Goal: Task Accomplishment & Management: Manage account settings

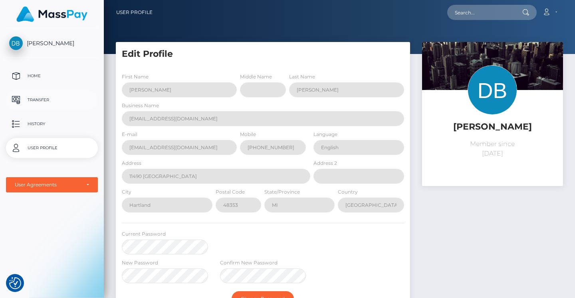
click at [36, 100] on p "Transfer" at bounding box center [51, 100] width 85 height 12
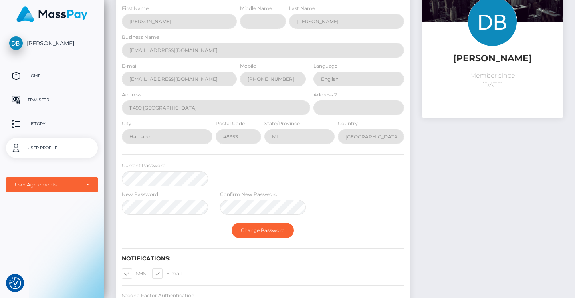
scroll to position [105, 0]
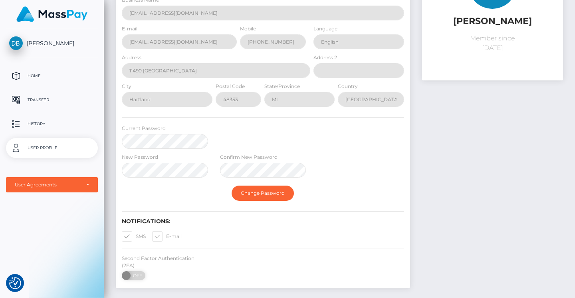
click at [244, 162] on div "Confirm New Password" at bounding box center [263, 165] width 86 height 25
click at [244, 177] on div "Confirm New Password" at bounding box center [263, 167] width 98 height 29
click at [245, 197] on button "Change Password" at bounding box center [263, 192] width 62 height 15
click at [245, 126] on div "Current Password" at bounding box center [263, 138] width 294 height 29
click at [256, 193] on button "Change Password" at bounding box center [263, 192] width 62 height 15
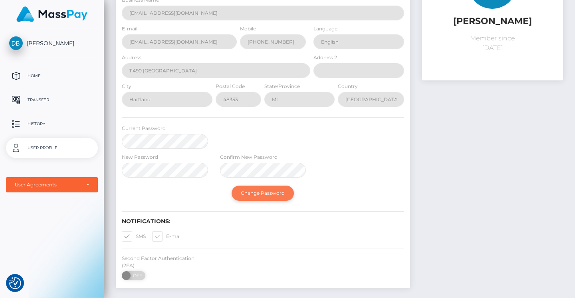
click at [282, 198] on button "Change Password" at bounding box center [263, 192] width 62 height 15
click at [280, 195] on button "Change Password" at bounding box center [263, 192] width 62 height 15
click at [275, 194] on button "Change Password" at bounding box center [263, 192] width 62 height 15
click at [131, 271] on span at bounding box center [127, 275] width 11 height 9
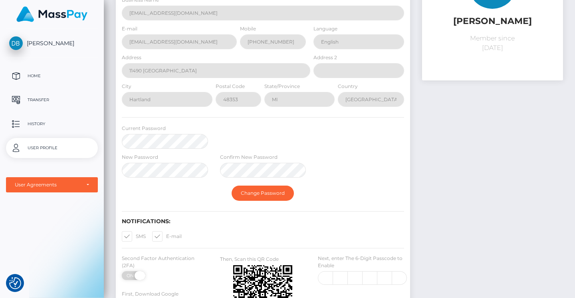
click at [143, 271] on span at bounding box center [140, 275] width 11 height 9
checkbox input "false"
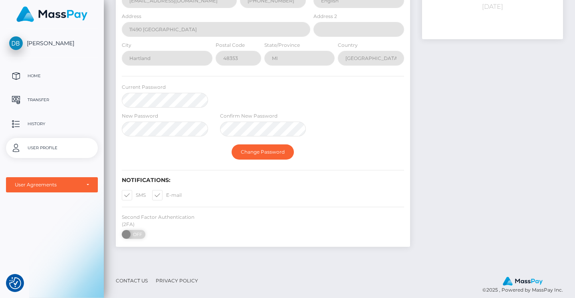
scroll to position [146, 0]
click at [257, 148] on button "Change Password" at bounding box center [263, 152] width 62 height 15
click at [252, 151] on button "Change Password" at bounding box center [263, 152] width 62 height 15
click at [150, 119] on div "New Password" at bounding box center [165, 124] width 86 height 25
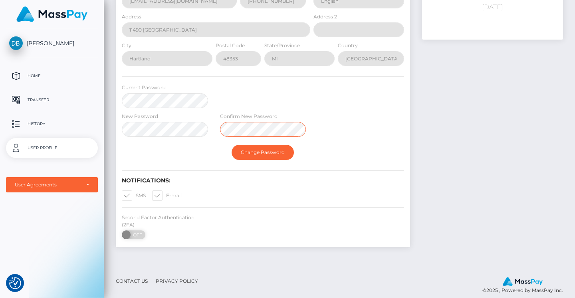
click at [263, 152] on button "Change Password" at bounding box center [263, 152] width 62 height 15
click at [256, 143] on div "Change Password" at bounding box center [263, 152] width 294 height 23
click at [256, 155] on button "Change Password" at bounding box center [263, 152] width 62 height 15
click at [146, 112] on div "New Password" at bounding box center [165, 124] width 86 height 25
click at [263, 152] on button "Change Password" at bounding box center [263, 152] width 62 height 15
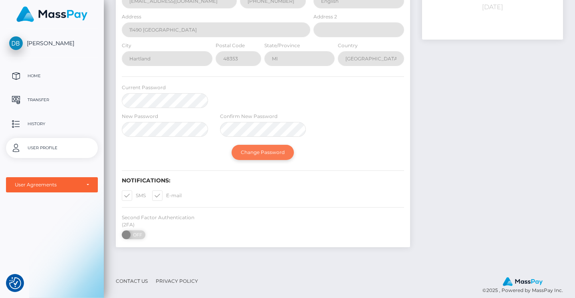
click at [262, 152] on button "Change Password" at bounding box center [263, 152] width 62 height 15
click at [30, 124] on p "History" at bounding box center [51, 124] width 85 height 12
